Goal: Browse casually: Explore the website without a specific task or goal

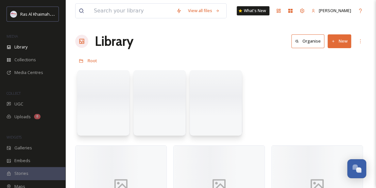
scroll to position [207, 0]
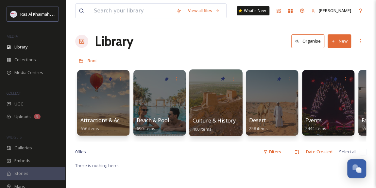
click at [206, 112] on div at bounding box center [215, 102] width 53 height 67
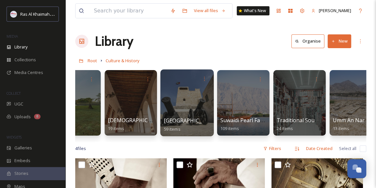
scroll to position [0, 195]
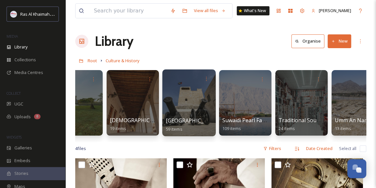
click at [202, 108] on div at bounding box center [188, 102] width 53 height 67
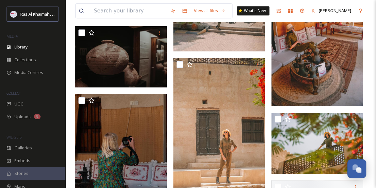
scroll to position [1456, 0]
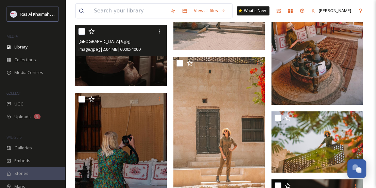
click at [119, 69] on img at bounding box center [121, 55] width 92 height 61
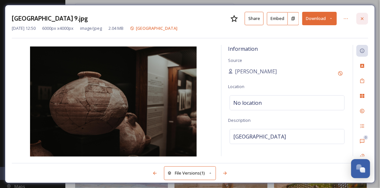
click at [362, 17] on icon at bounding box center [362, 18] width 5 height 5
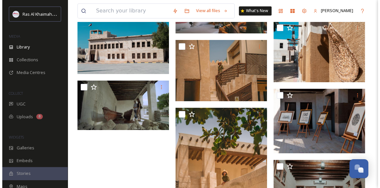
scroll to position [1664, 0]
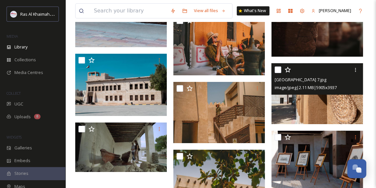
click at [312, 102] on img at bounding box center [317, 93] width 92 height 61
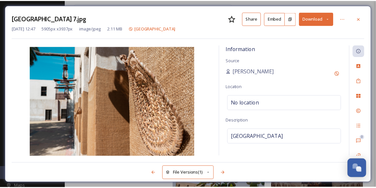
scroll to position [1665, 0]
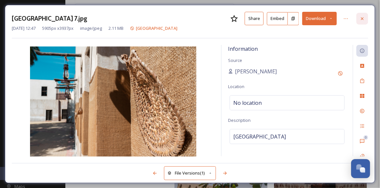
click at [365, 18] on icon at bounding box center [362, 18] width 5 height 5
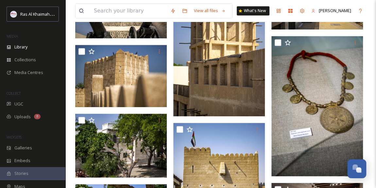
scroll to position [298, 0]
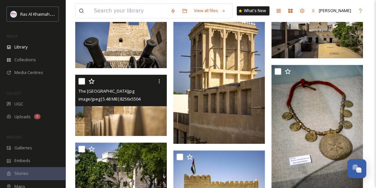
click at [132, 112] on img at bounding box center [121, 105] width 92 height 61
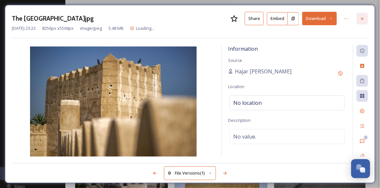
click at [364, 19] on icon at bounding box center [362, 18] width 5 height 5
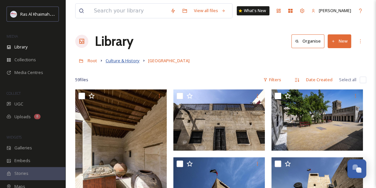
click at [120, 61] on span "Culture & History" at bounding box center [123, 61] width 34 height 6
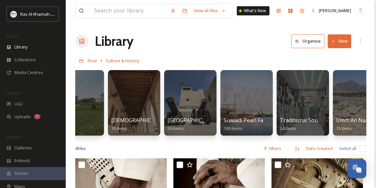
scroll to position [0, 215]
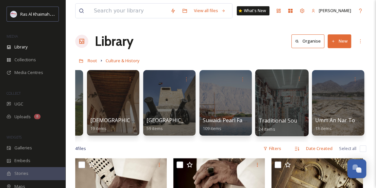
click at [282, 105] on div at bounding box center [281, 102] width 53 height 67
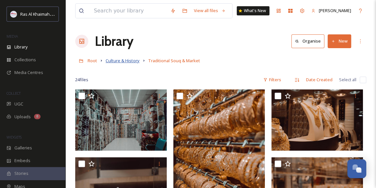
click at [125, 59] on span "Culture & History" at bounding box center [123, 61] width 34 height 6
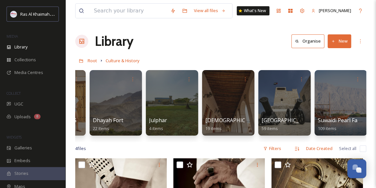
scroll to position [0, 102]
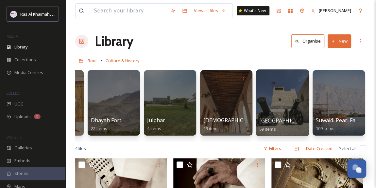
click at [266, 107] on div at bounding box center [282, 102] width 53 height 67
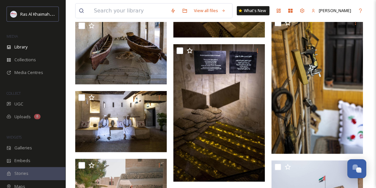
scroll to position [772, 0]
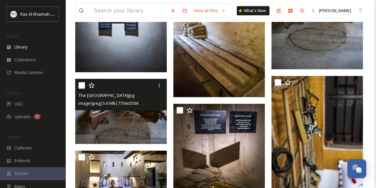
click at [102, 127] on img at bounding box center [121, 111] width 92 height 65
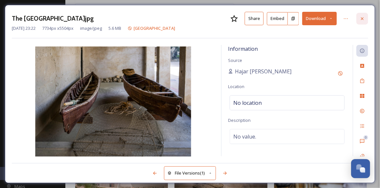
click at [365, 19] on icon at bounding box center [362, 18] width 5 height 5
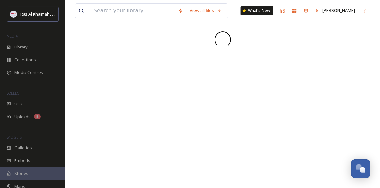
scroll to position [207, 0]
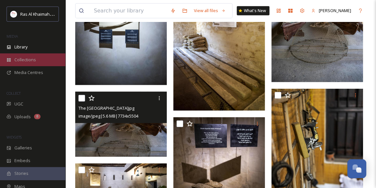
scroll to position [207, 0]
click at [31, 59] on span "Collections" at bounding box center [25, 60] width 22 height 6
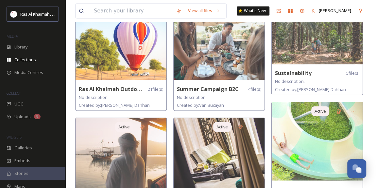
scroll to position [535, 0]
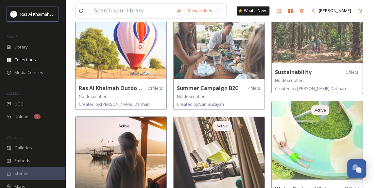
click at [132, 134] on img at bounding box center [121, 155] width 91 height 78
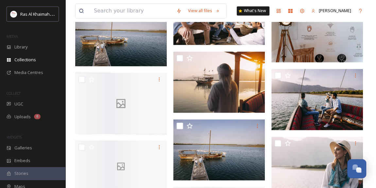
scroll to position [653, 0]
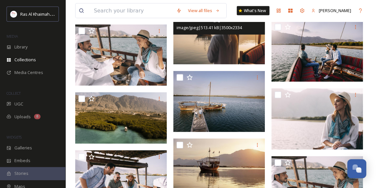
click at [233, 49] on img at bounding box center [219, 33] width 92 height 61
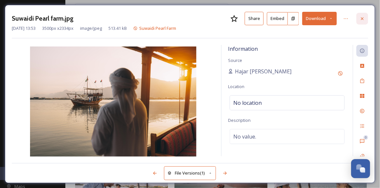
click at [365, 19] on icon at bounding box center [362, 18] width 5 height 5
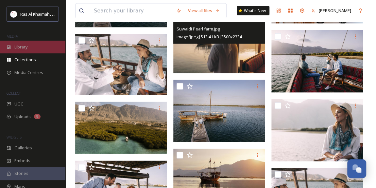
click at [32, 48] on div "Library" at bounding box center [32, 47] width 65 height 13
